Goal: Transaction & Acquisition: Book appointment/travel/reservation

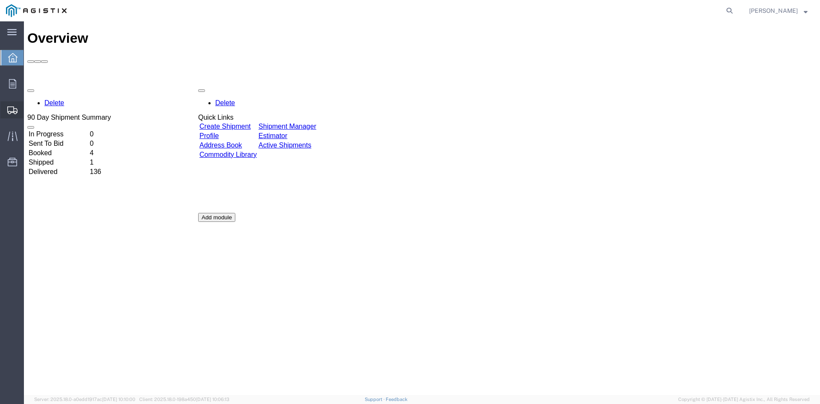
click at [0, 0] on span "Shipment Manager" at bounding box center [0, 0] width 0 height 0
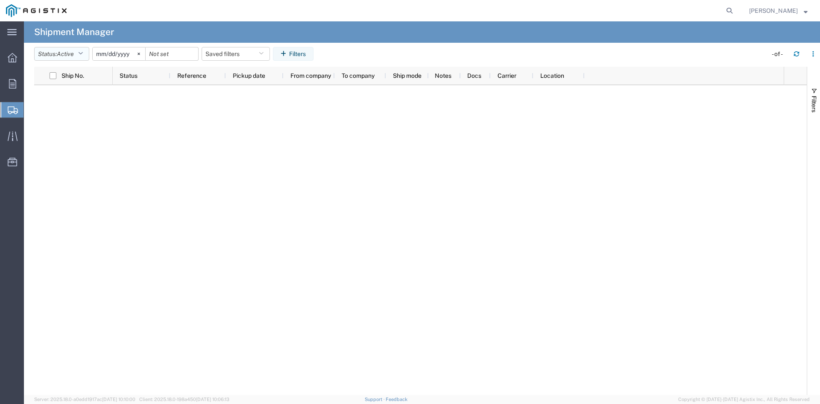
click at [83, 53] on icon "button" at bounding box center [80, 54] width 5 height 6
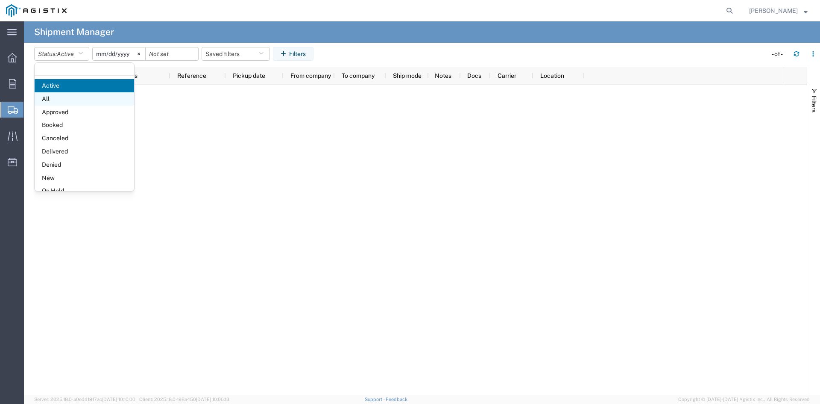
click at [58, 97] on span "All" at bounding box center [85, 98] width 100 height 13
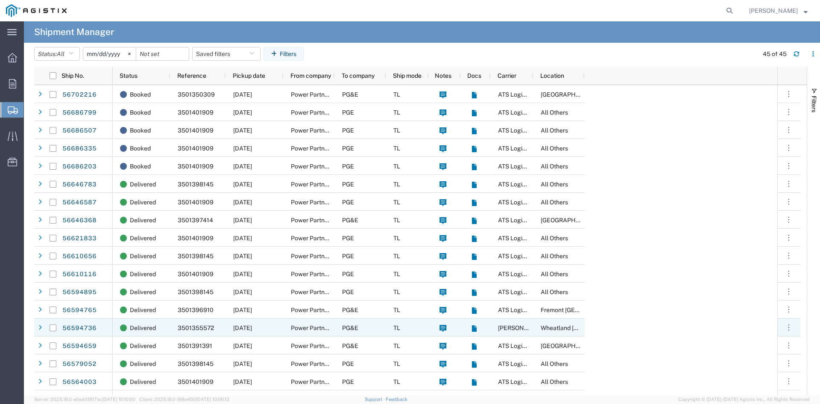
click at [186, 328] on span "3501355572" at bounding box center [196, 327] width 36 height 7
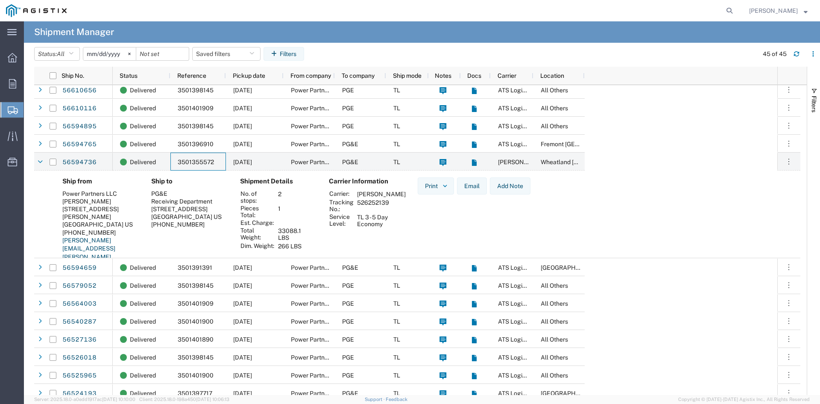
scroll to position [171, 0]
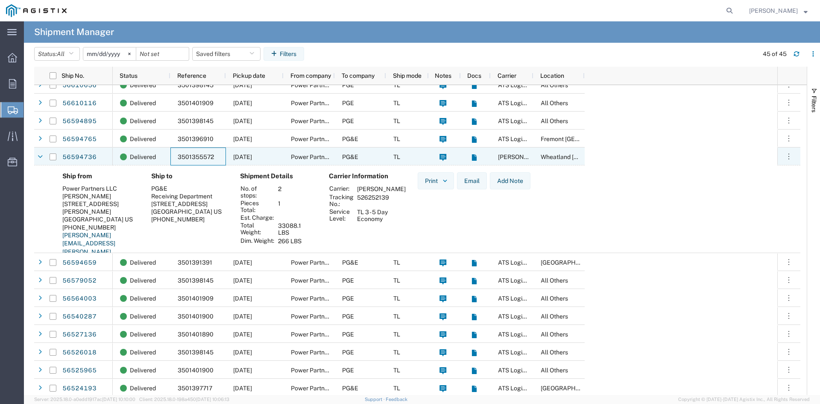
click at [511, 156] on span "[PERSON_NAME]" at bounding box center [522, 156] width 49 height 7
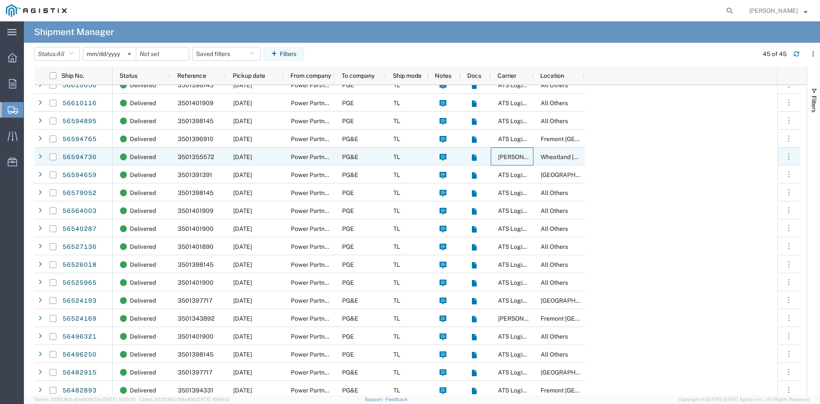
click at [511, 156] on span "[PERSON_NAME]" at bounding box center [522, 156] width 49 height 7
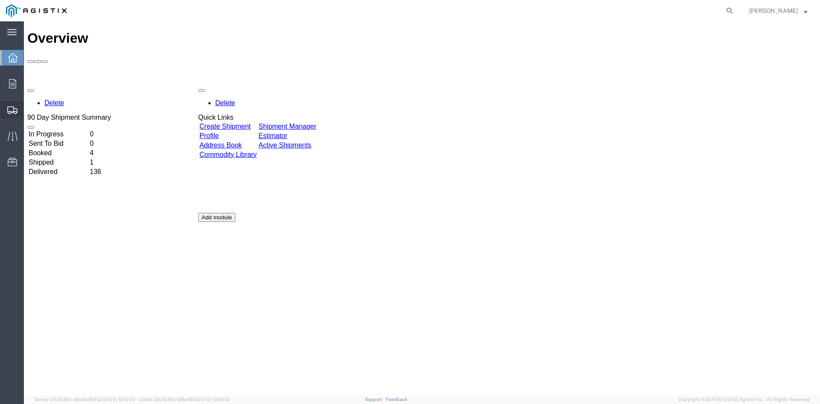
click at [0, 0] on span "Create Shipment" at bounding box center [0, 0] width 0 height 0
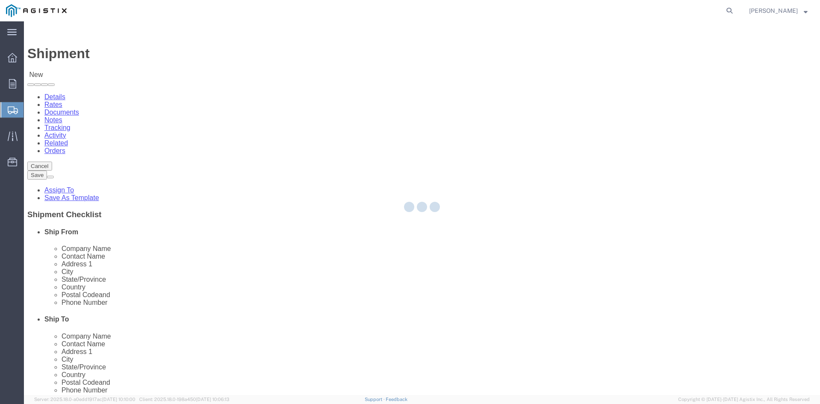
select select
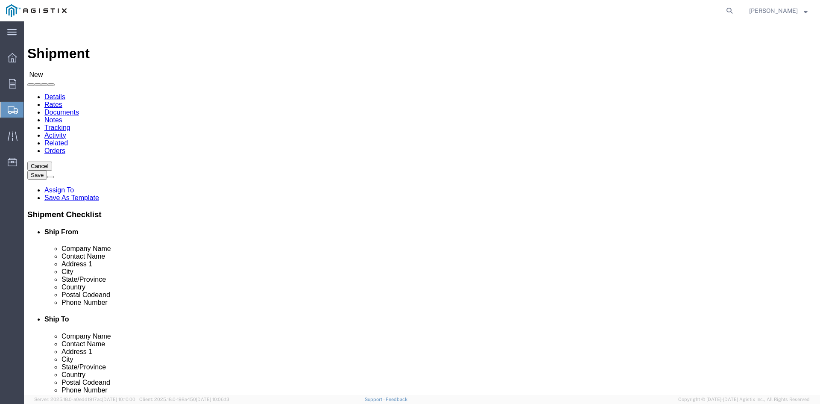
click select "Select PG&E Power Partners"
select select "9596"
click select "Select PG&E Power Partners"
select select
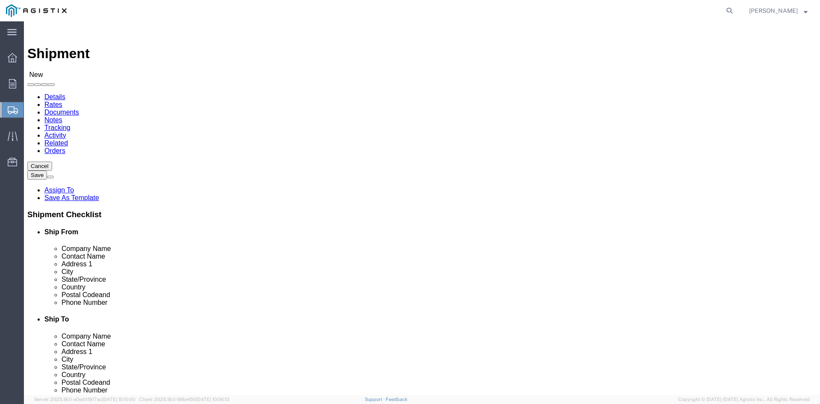
click input "text"
type input "[PERSON_NAME]"
click p "- Power Partners LLC - ([PERSON_NAME]) [STREET_ADDRESS][PERSON_NAME]"
select select "GA"
type input "[PERSON_NAME]"
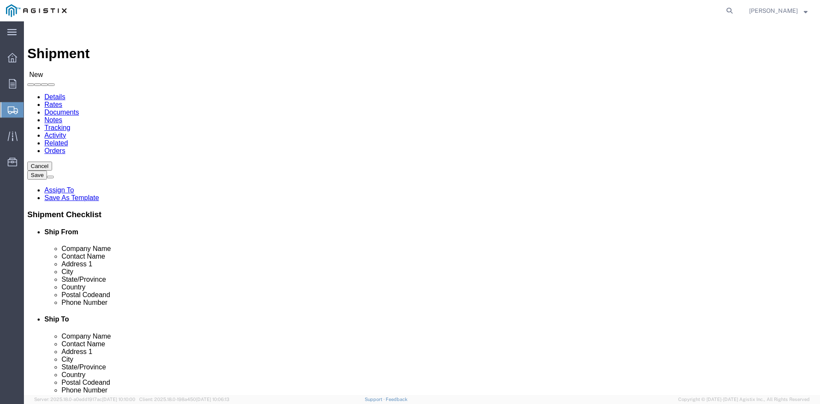
click select "Select All Others [GEOGRAPHIC_DATA] [GEOGRAPHIC_DATA] [GEOGRAPHIC_DATA] [GEOGRA…"
select select "23082"
click select "Select All Others [GEOGRAPHIC_DATA] [GEOGRAPHIC_DATA] [GEOGRAPHIC_DATA] [GEOGRA…"
click input "text"
type input "Receiving"
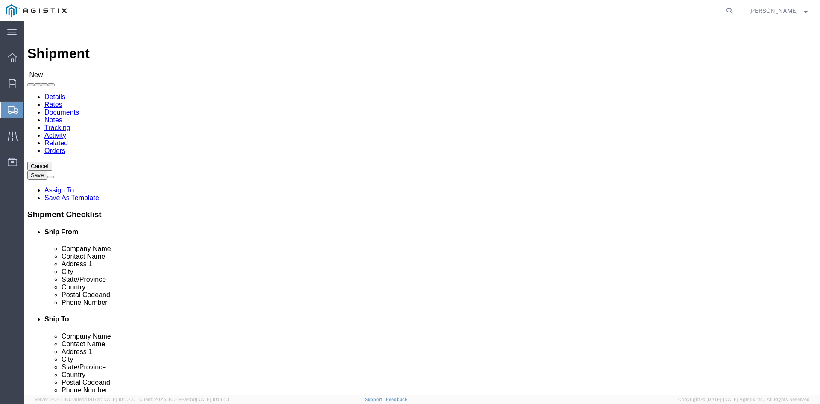
click p "- PGE - (Receiving Department) [STREET_ADDRESS]"
select select "CA"
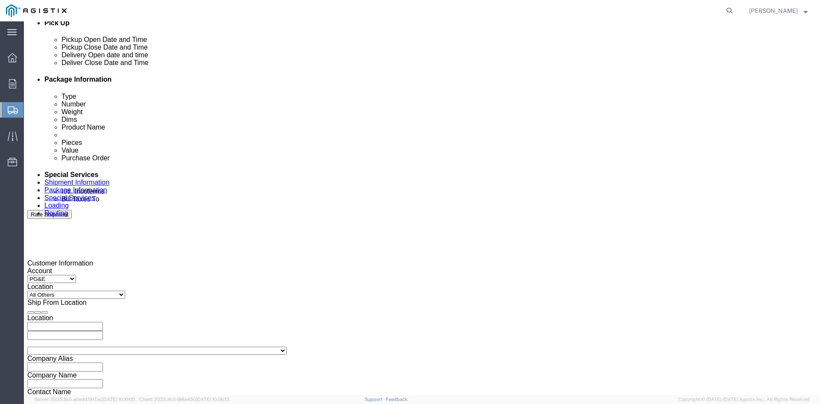
scroll to position [385, 0]
type input "Receiving Department"
click div "Pickup Start Date Pickup Start Time Pickup Open Date and Time [DATE] 10:00 AM"
click div "[DATE] 10:00 AM"
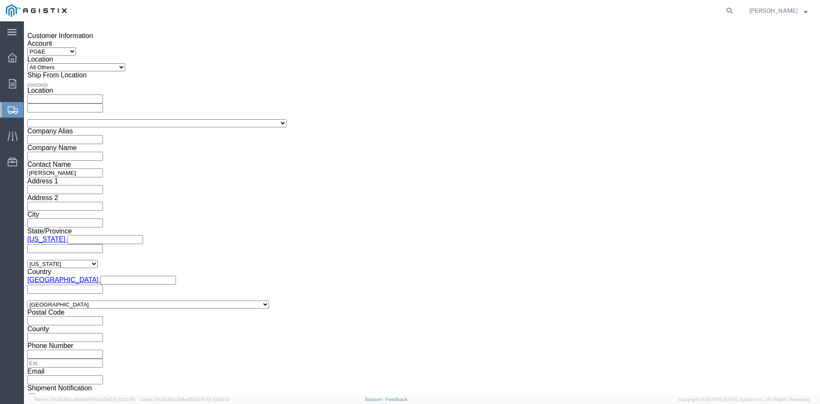
drag, startPoint x: 56, startPoint y: 238, endPoint x: 145, endPoint y: 238, distance: 89.3
click input "10:00 AM"
type input "11:00 AM"
click button "Apply"
drag, startPoint x: 208, startPoint y: 82, endPoint x: 217, endPoint y: 93, distance: 13.7
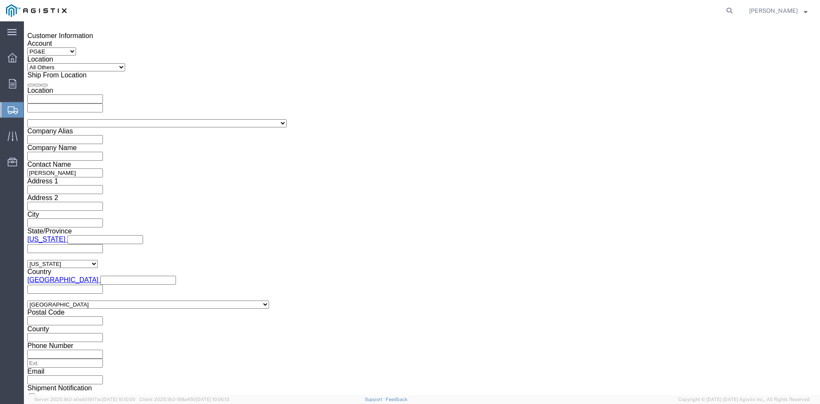
click div "[DATE] 12:00 PM"
type input "5:00 PM"
click button "Apply"
click div
click input "6:00 PM"
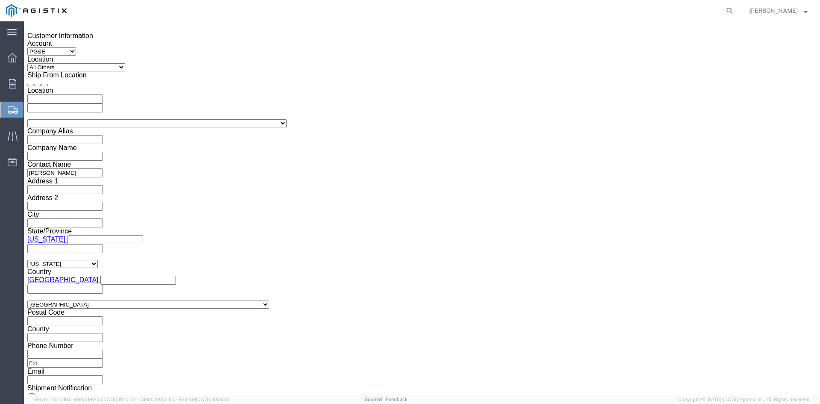
click input "7:00 PM"
click input "7:30 PM"
type input "7:30 AM"
drag, startPoint x: 425, startPoint y: 236, endPoint x: 435, endPoint y: 232, distance: 10.7
click button "Apply"
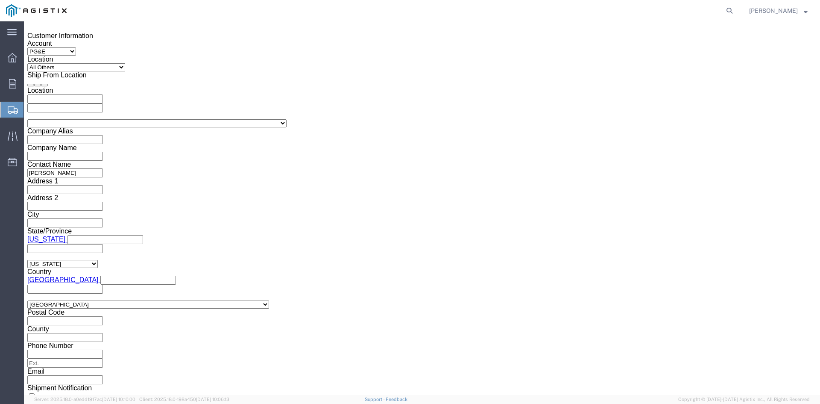
click div
click input "2:30 AM"
click input "2:00 AM"
type input "2:00 PM"
click button "Apply"
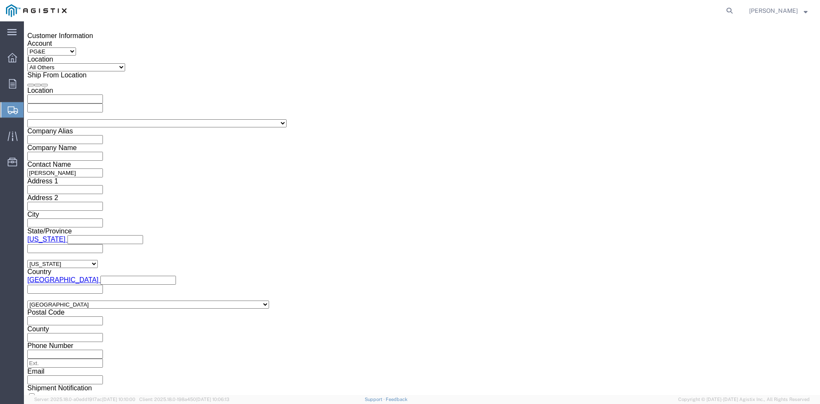
click input "text"
type input "3501405844"
click select "Select Account Type Activity ID Airline Appointment Number ASN Batch Request # …"
select select "BOL"
click select "Select Account Type Activity ID Airline Appointment Number ASN Batch Request # …"
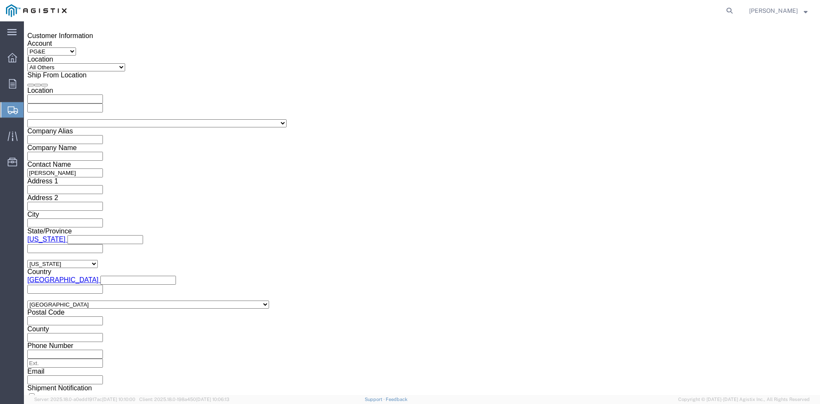
drag, startPoint x: 318, startPoint y: 160, endPoint x: 324, endPoint y: 162, distance: 6.2
click input "text"
type input "9867127"
click select "Select Air Less than Truckload Multi-Leg Ocean Freight Rail Small Parcel Truckl…"
select select "TL"
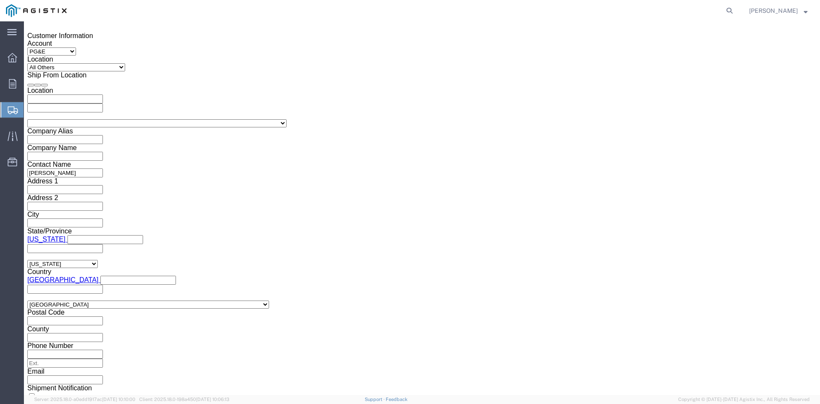
click select "Select Air Less than Truckload Multi-Leg Ocean Freight Rail Small Parcel Truckl…"
click select "Select 1-Ton (PSS) 10 Wheel 10 Yard Dump Truck 20 Yard Dump Truck Bobtail Botto…"
select select "FLBD"
click select "Select 1-Ton (PSS) 10 Wheel 10 Yard Dump Truck 20 Yard Dump Truck Bobtail Botto…"
click button "Continue"
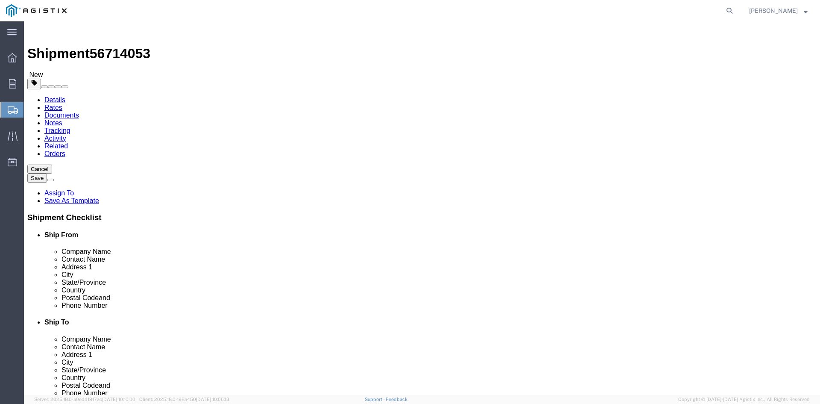
click select "Select Bulk Bundle(s) Cardboard Box(es) Carton(s) Crate(s) Drum(s) (Fiberboard)…"
select select "PSNS"
click select "Select Bulk Bundle(s) Cardboard Box(es) Carton(s) Crate(s) Drum(s) (Fiberboard)…"
drag, startPoint x: 118, startPoint y: 165, endPoint x: 157, endPoint y: 165, distance: 38.9
click input "text"
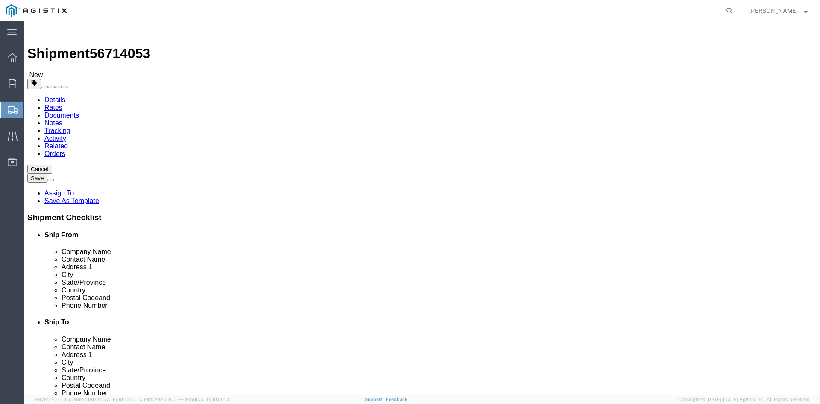
type input "1"
drag, startPoint x: 121, startPoint y: 180, endPoint x: 110, endPoint y: 179, distance: 11.5
click div "1"
type input "92"
click input "text"
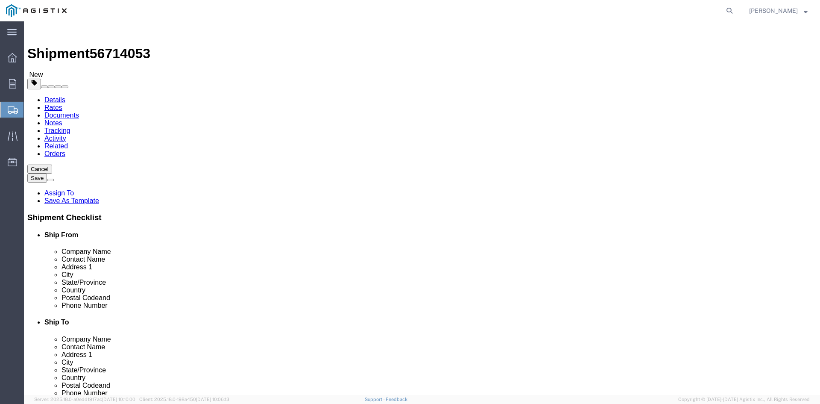
type input "24"
drag, startPoint x: 170, startPoint y: 193, endPoint x: 196, endPoint y: 192, distance: 26.1
click input "text"
type input "24"
click input "text"
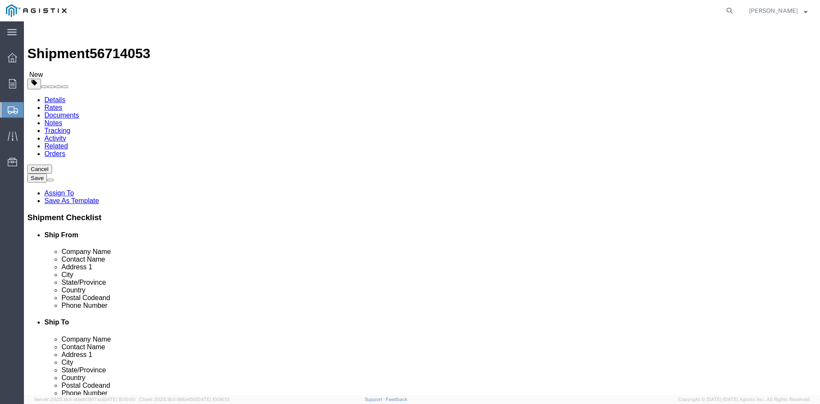
type input "32.75"
drag, startPoint x: 134, startPoint y: 214, endPoint x: 93, endPoint y: 214, distance: 40.6
click div "Weight 0.00 Select kgs lbs Ship. t°"
type input "32722.62"
click span
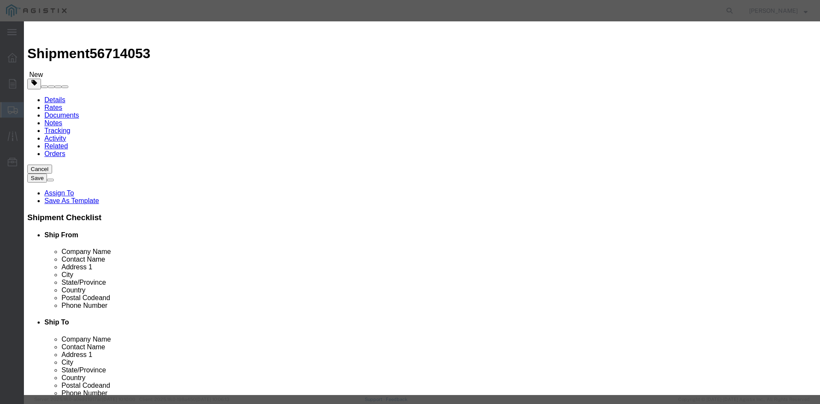
click input "text"
type input "Overhead Transformer"
drag, startPoint x: 261, startPoint y: 81, endPoint x: 238, endPoint y: 81, distance: 22.6
click div "Pieces 0 Select Bag Barrels 100Board Feet Bottle Box Blister Pack Carats Can Ca…"
type input "92"
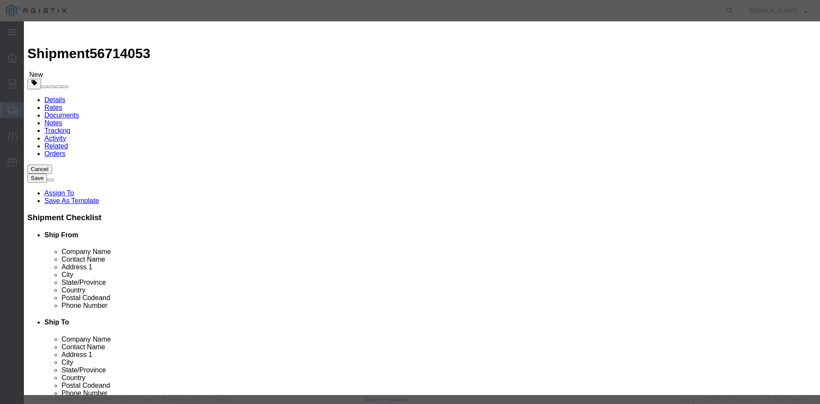
drag, startPoint x: 252, startPoint y: 97, endPoint x: 275, endPoint y: 98, distance: 22.7
click input "text"
type input "1"
click select "Select 50 55 60 65 70 85 92.5 100 125 175 250 300 400"
select select "55"
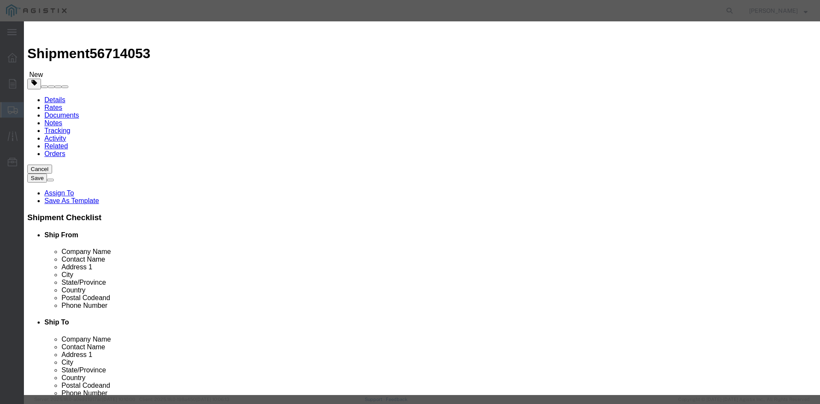
click select "Select 50 55 60 65 70 85 92.5 100 125 175 250 300 400"
click button "Save & Close"
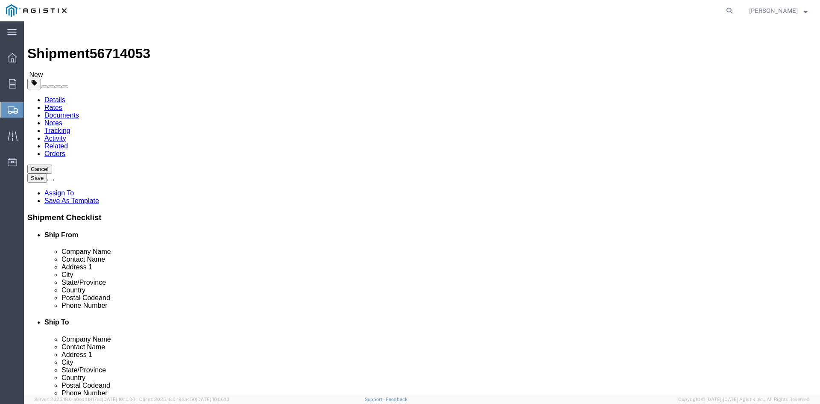
click link "Add Package"
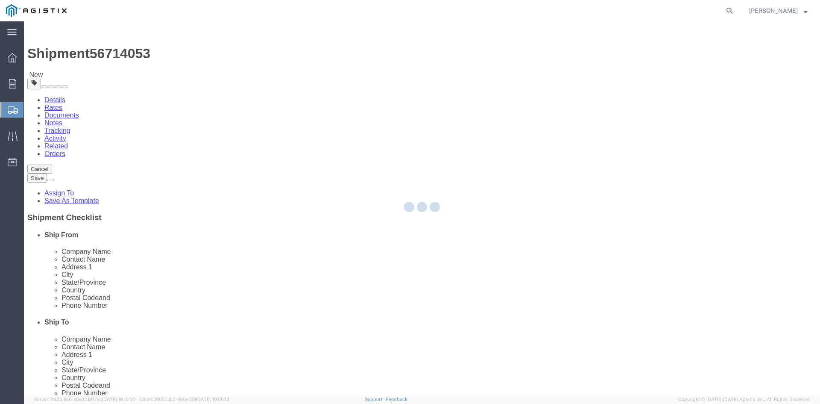
select select "PSNS"
select select "CBOX"
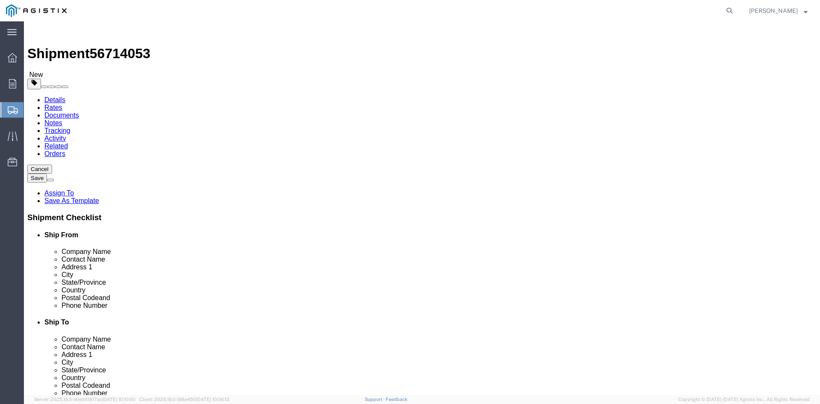
click span "button"
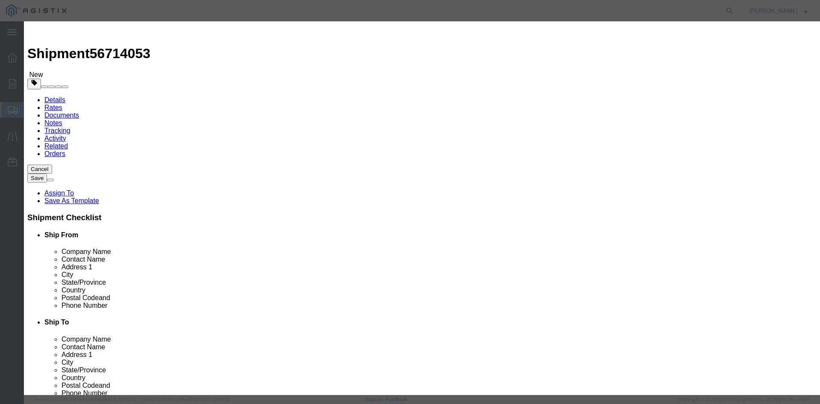
click button "Yes"
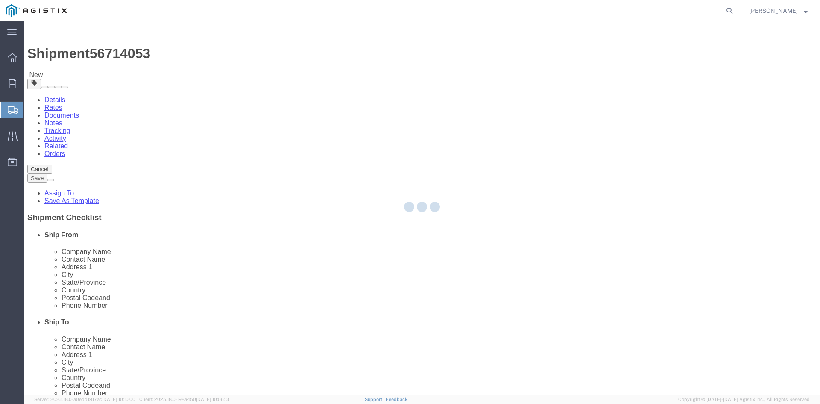
select select "PSNS"
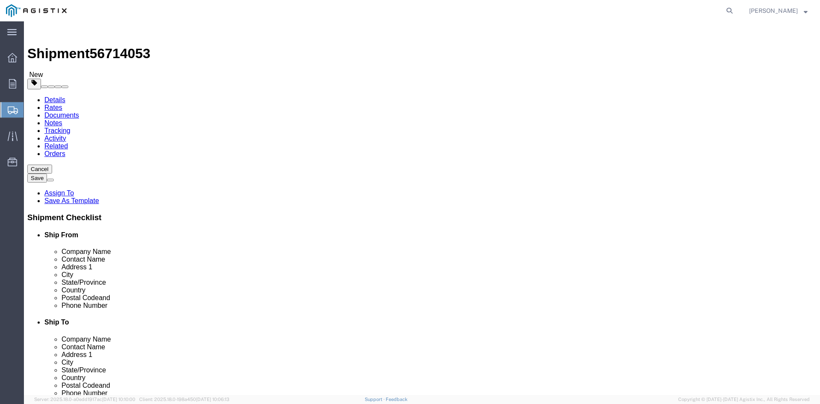
click icon
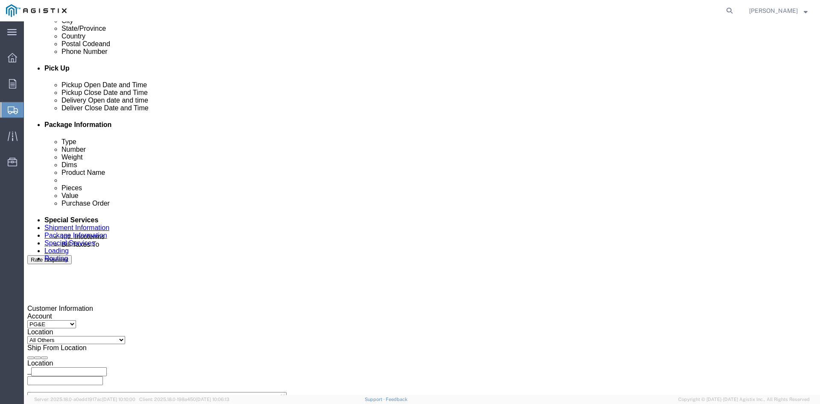
scroll to position [342, 0]
click input "text"
type input "[EMAIL_ADDRESS][DOMAIN_NAME]"
type input "z"
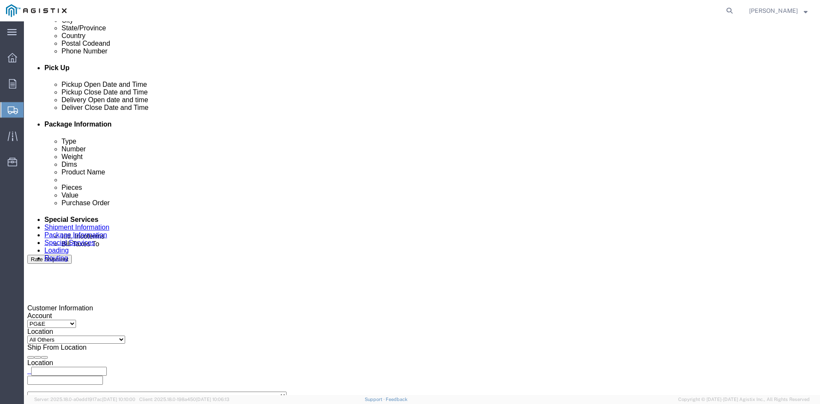
type input "s"
type input "k"
type input "pri"
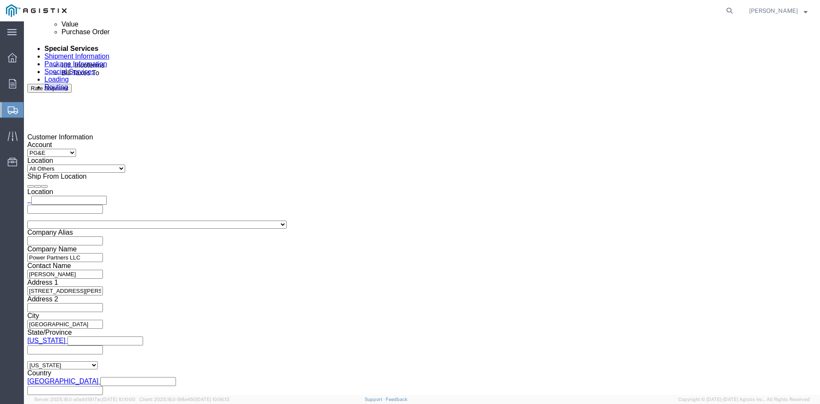
scroll to position [517, 0]
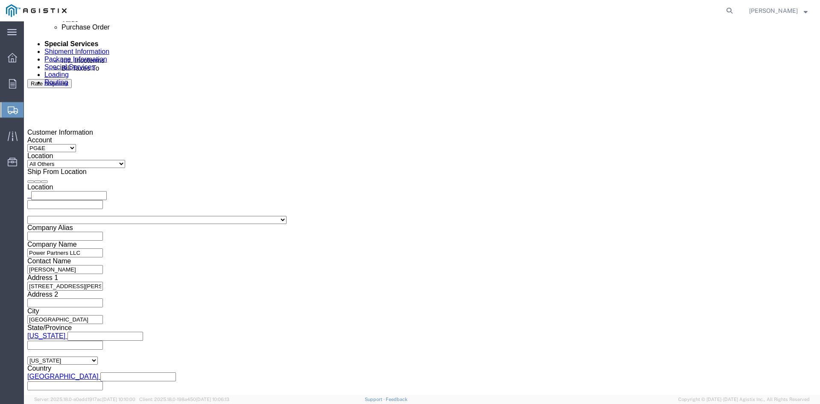
click button "Rate Shipment"
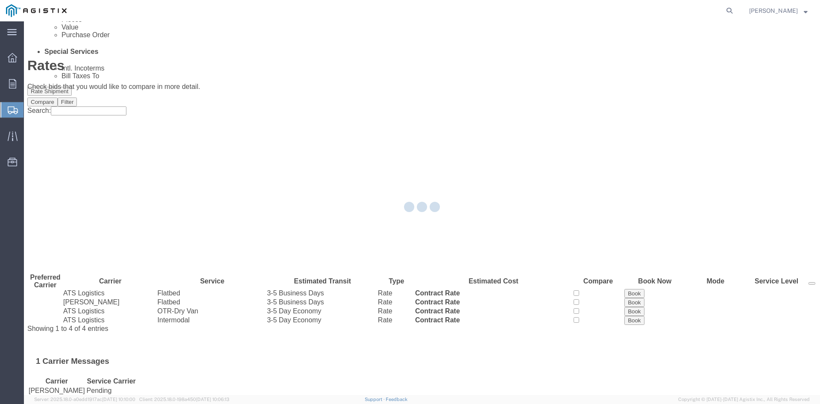
scroll to position [0, 0]
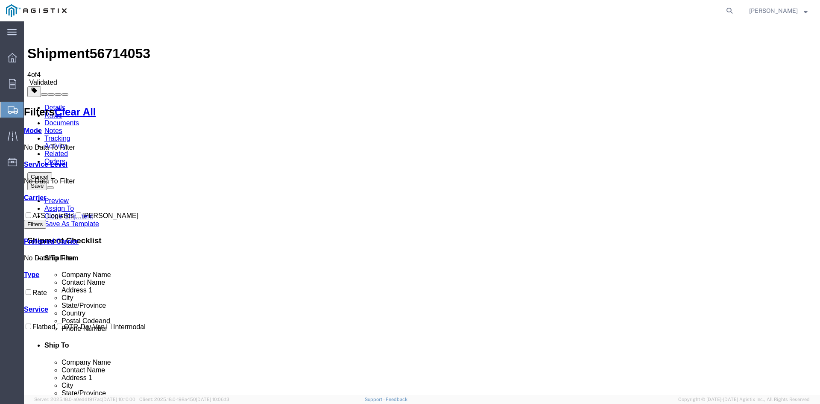
click at [31, 212] on input "ATS Logistics" at bounding box center [29, 215] width 6 height 6
checkbox input "true"
